Goal: Transaction & Acquisition: Purchase product/service

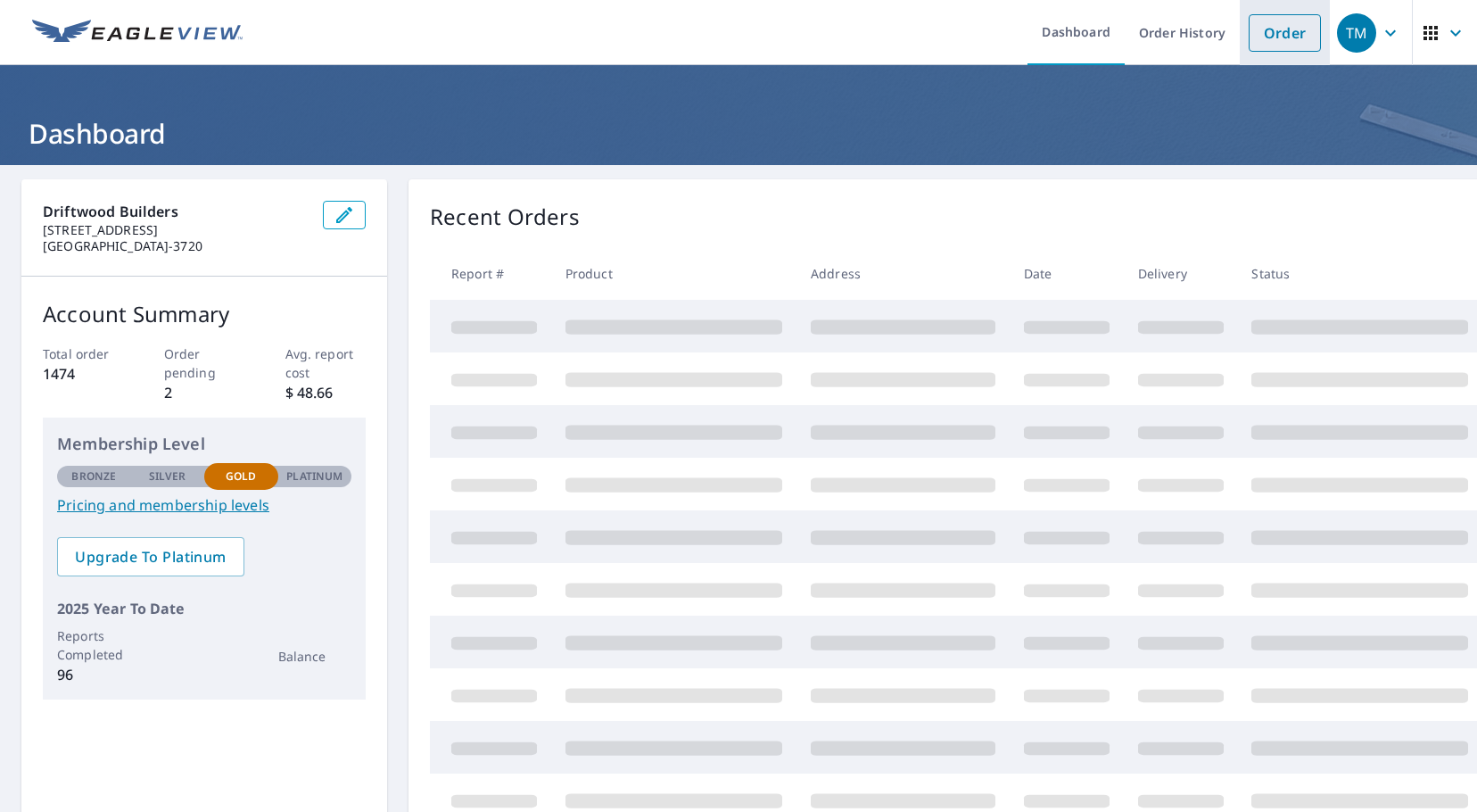
click at [1249, 28] on link "Order" at bounding box center [1285, 33] width 72 height 37
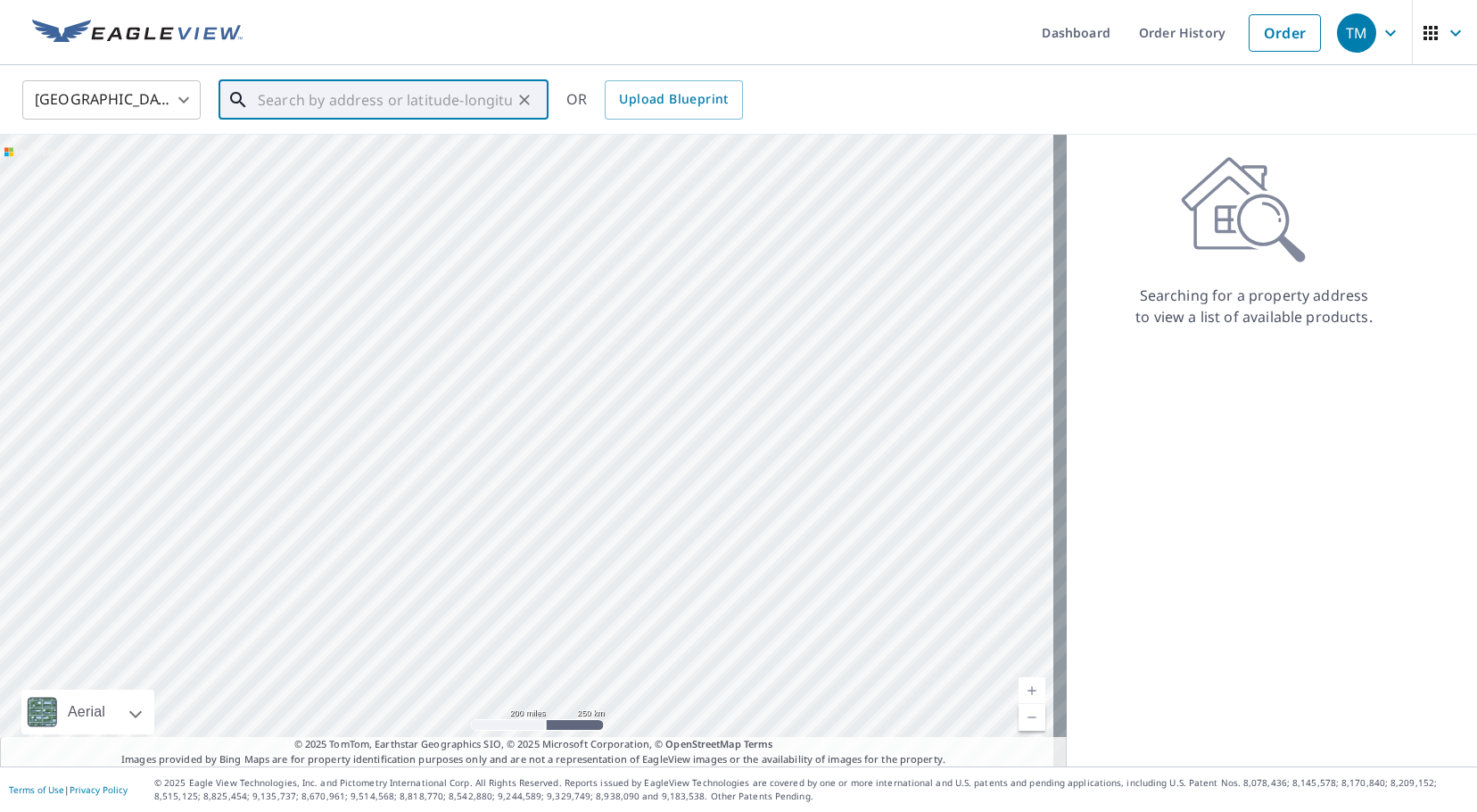
click at [313, 103] on input "text" at bounding box center [384, 99] width 254 height 50
paste input "[STREET_ADDRESS]"
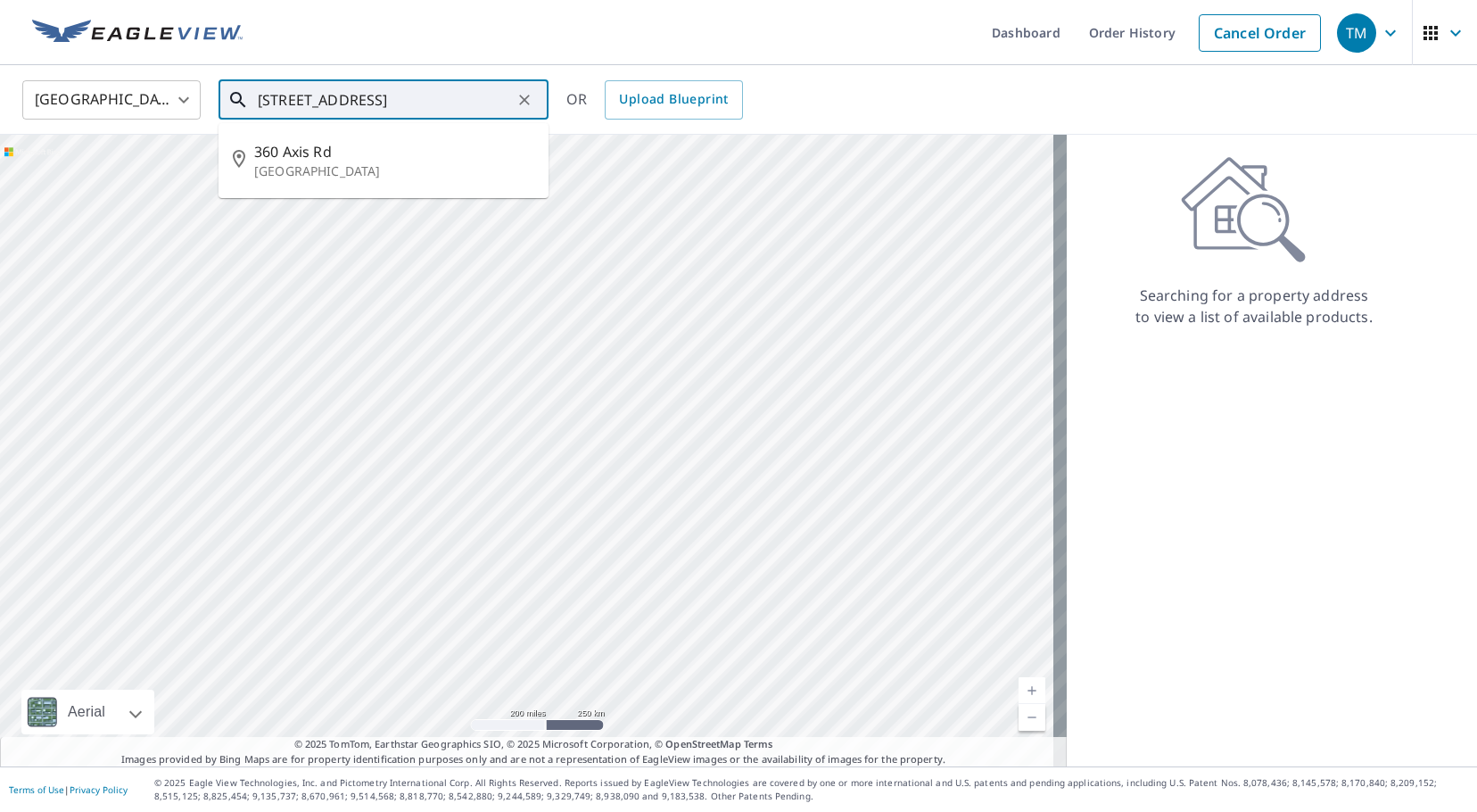
type input "[STREET_ADDRESS]"
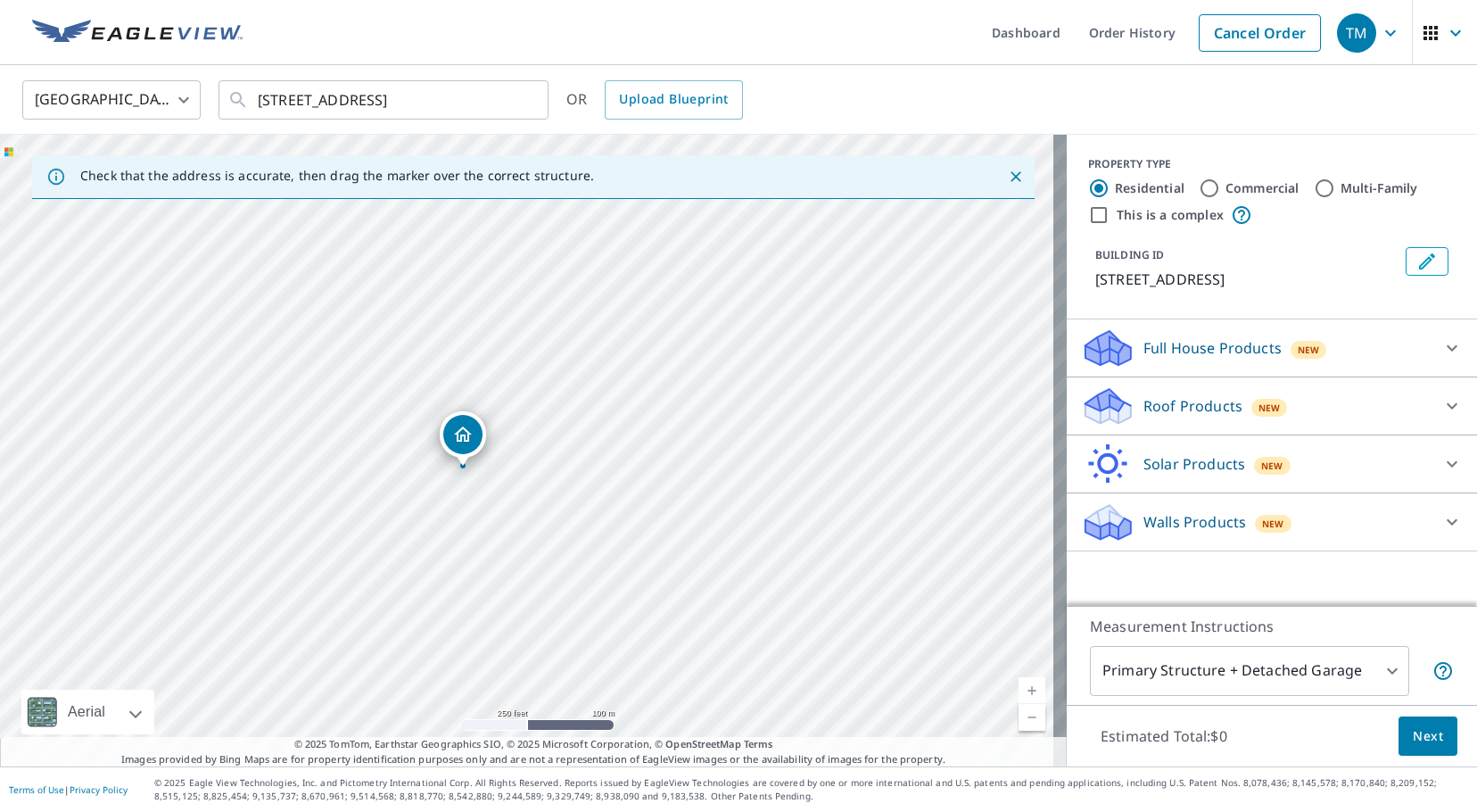
drag, startPoint x: 530, startPoint y: 422, endPoint x: 465, endPoint y: 441, distance: 67.7
click at [1152, 415] on div "Roof Products New" at bounding box center [1255, 406] width 349 height 42
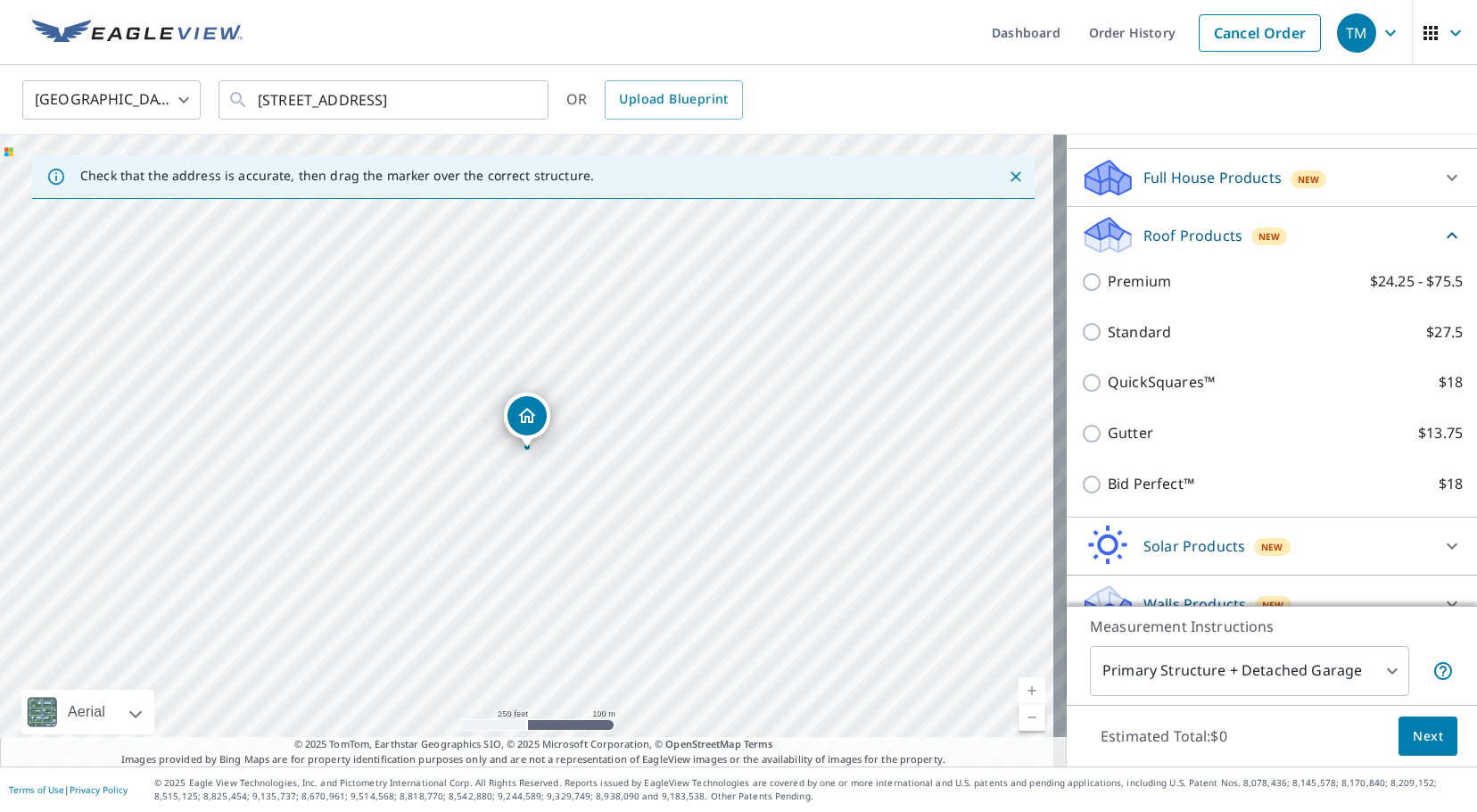
scroll to position [179, 0]
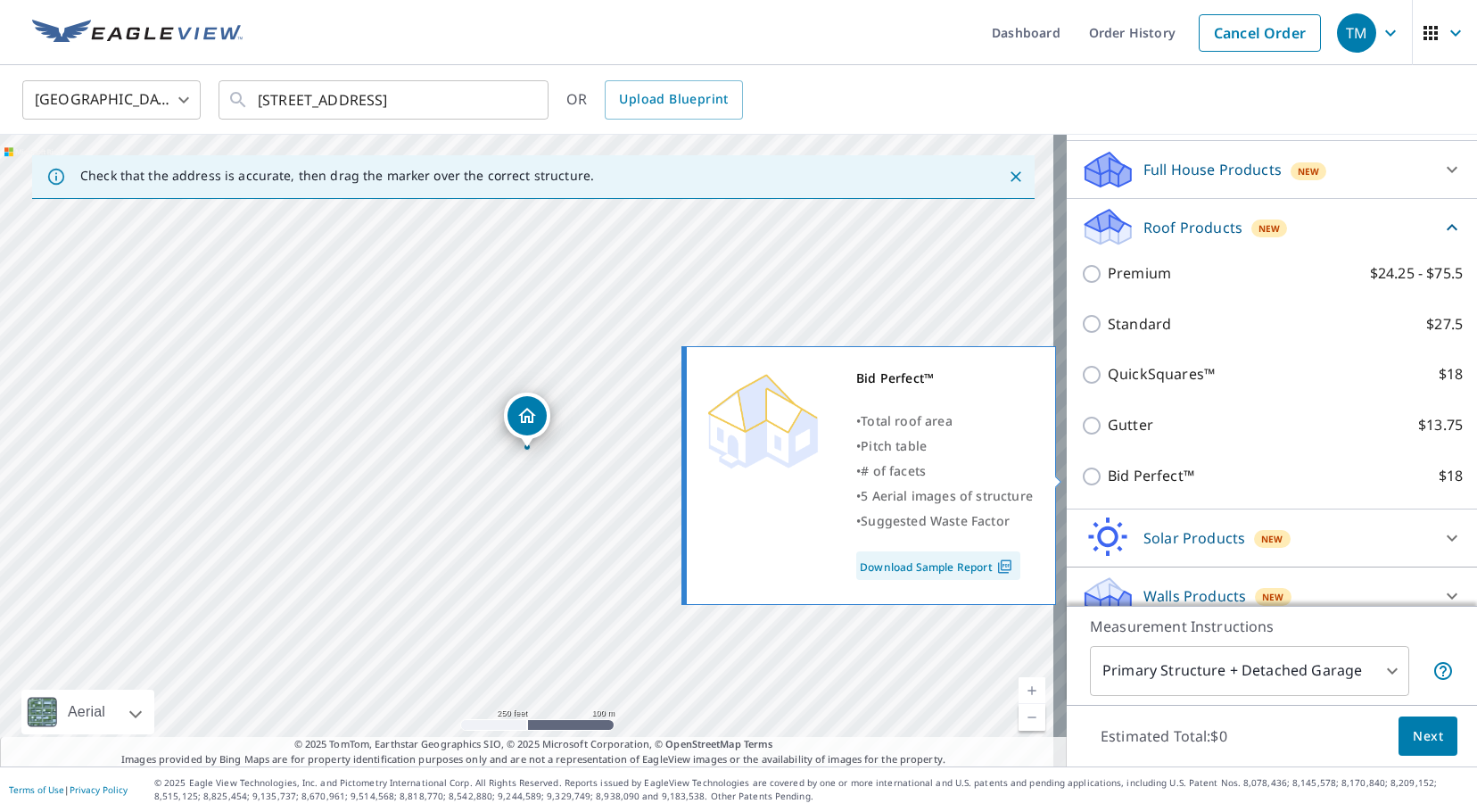
click at [1087, 476] on input "Bid Perfect™ $18" at bounding box center [1094, 476] width 27 height 22
checkbox input "true"
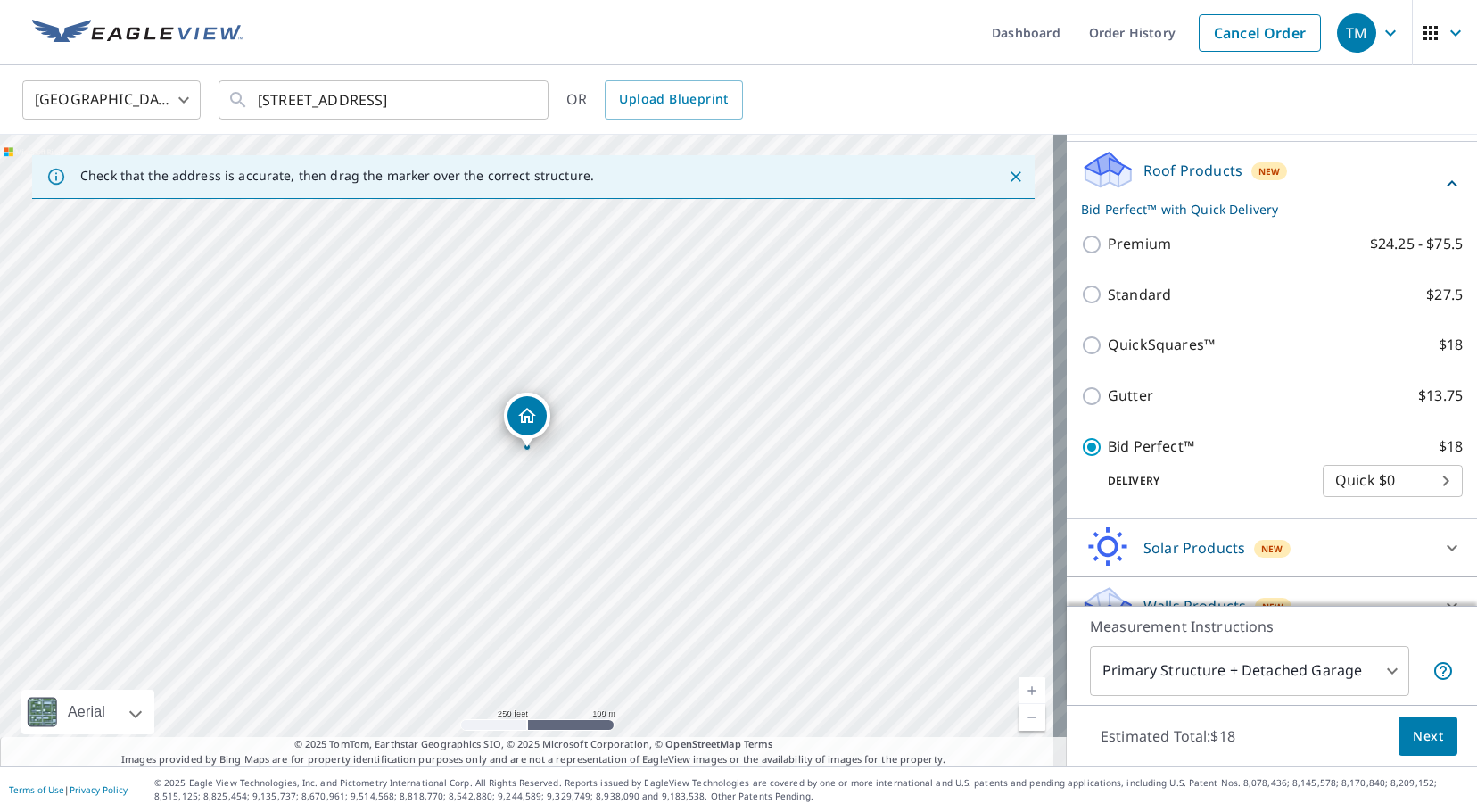
scroll to position [265, 0]
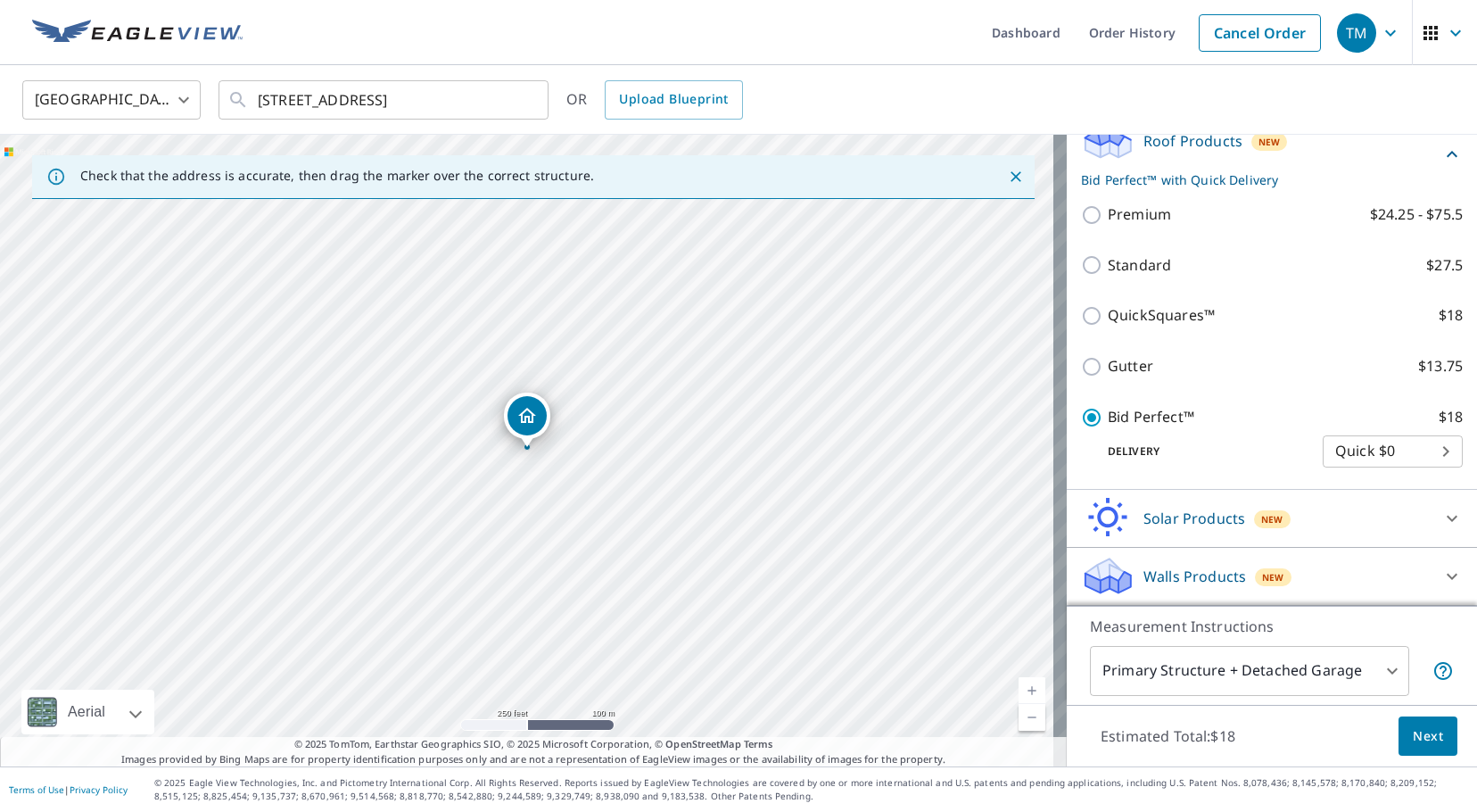
click at [1404, 446] on body "TM TM Dashboard Order History Cancel Order TM [GEOGRAPHIC_DATA] US ​ [STREET_AD…" at bounding box center [738, 406] width 1477 height 812
click at [1381, 455] on li "Quick $0" at bounding box center [1366, 451] width 140 height 32
click at [1417, 450] on body "TM TM Dashboard Order History Cancel Order TM [GEOGRAPHIC_DATA] US ​ [STREET_AD…" at bounding box center [738, 406] width 1477 height 812
click at [1417, 449] on li "Quick $0" at bounding box center [1366, 451] width 140 height 32
click at [1413, 731] on span "Next" at bounding box center [1428, 736] width 30 height 22
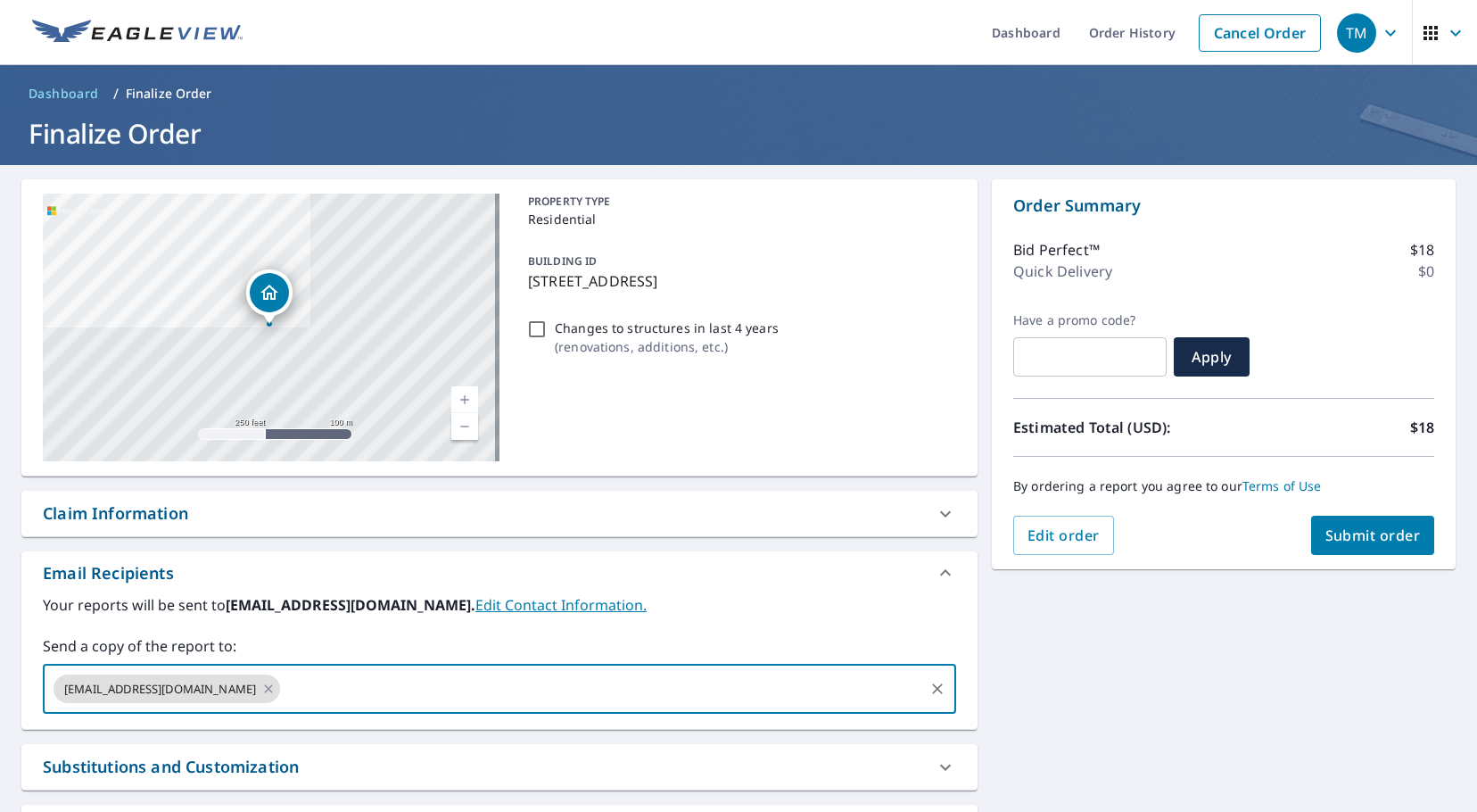
click at [368, 687] on input "text" at bounding box center [602, 688] width 639 height 34
type input "[EMAIL_ADDRESS][DOMAIN_NAME]"
click at [735, 711] on div "[EMAIL_ADDRESS][DOMAIN_NAME] [EMAIL_ADDRESS][DOMAIN_NAME] ​" at bounding box center [499, 688] width 913 height 50
click at [719, 699] on input "[EMAIL_ADDRESS][DOMAIN_NAME]" at bounding box center [602, 688] width 639 height 34
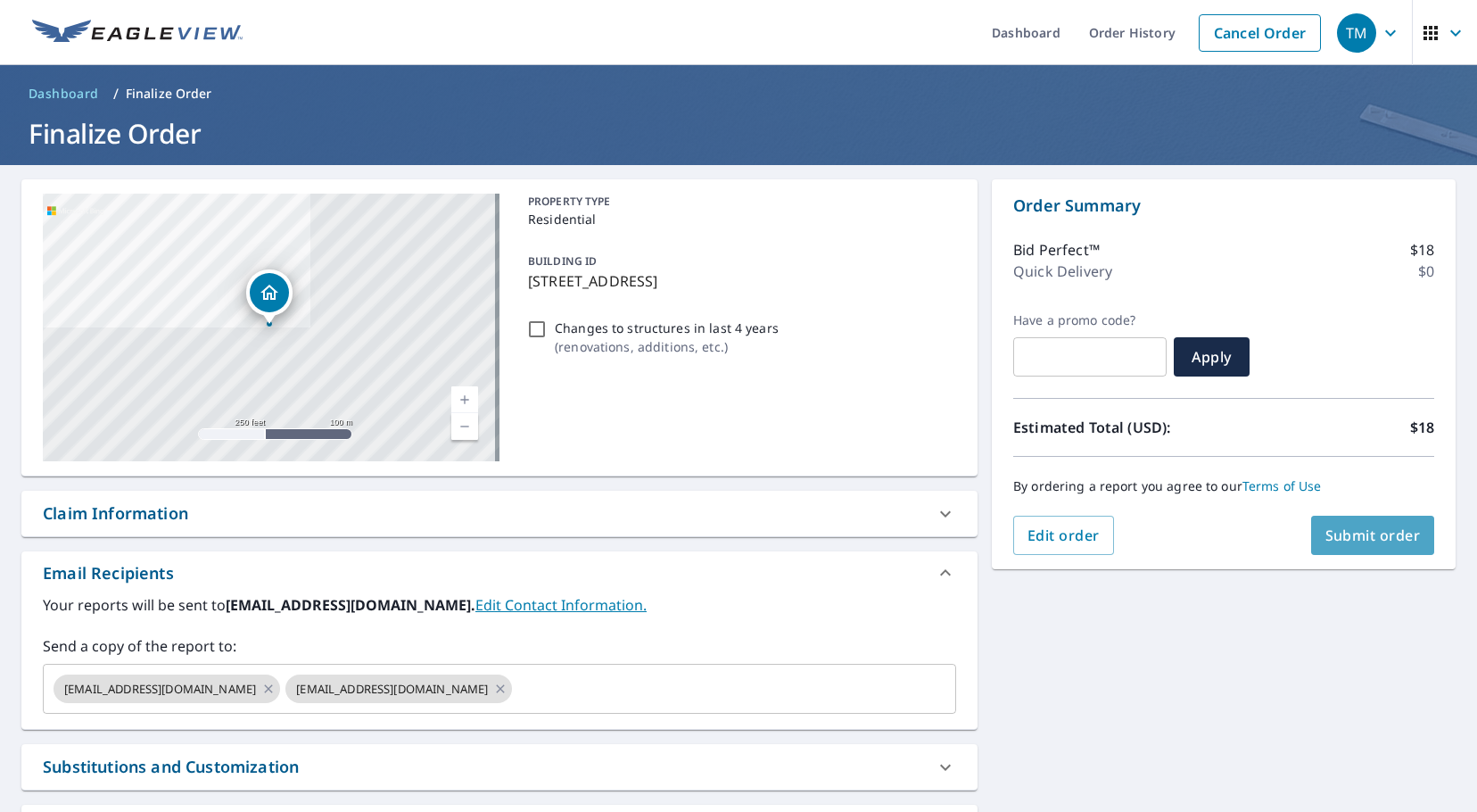
click at [1325, 541] on span "Submit order" at bounding box center [1373, 535] width 96 height 20
